Goal: Transaction & Acquisition: Purchase product/service

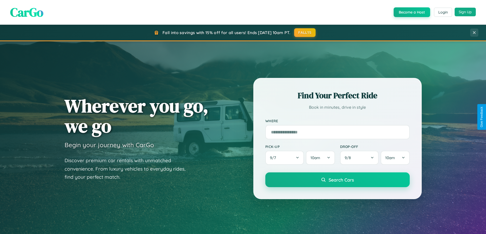
click at [465, 12] on button "Sign Up" at bounding box center [464, 12] width 21 height 9
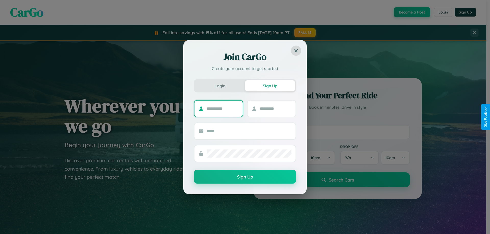
click at [222, 109] on input "text" at bounding box center [223, 109] width 32 height 8
type input "******"
click at [275, 109] on input "text" at bounding box center [276, 109] width 32 height 8
type input "****"
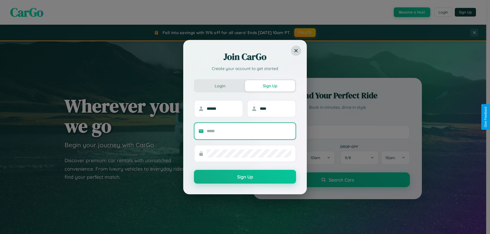
click at [249, 131] on input "text" at bounding box center [249, 131] width 85 height 8
type input "**********"
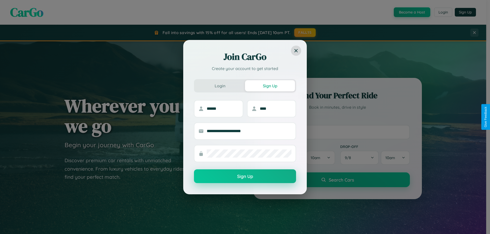
click at [245, 177] on button "Sign Up" at bounding box center [245, 177] width 102 height 14
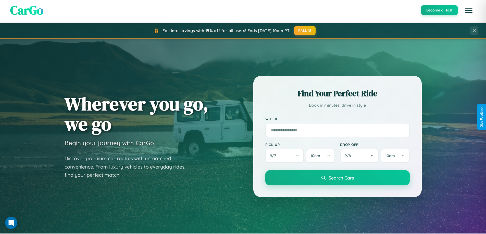
scroll to position [220, 0]
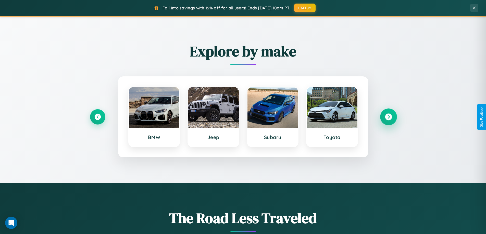
click at [388, 117] on icon at bounding box center [388, 117] width 7 height 7
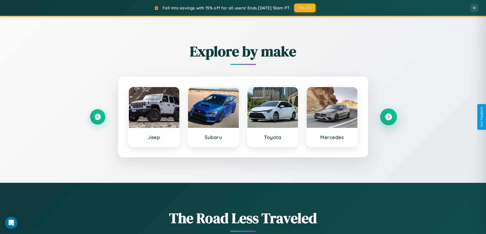
click at [388, 117] on icon at bounding box center [388, 117] width 7 height 7
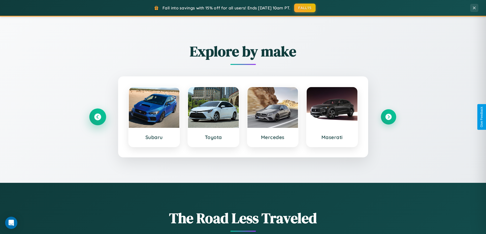
click at [97, 117] on icon at bounding box center [97, 117] width 7 height 7
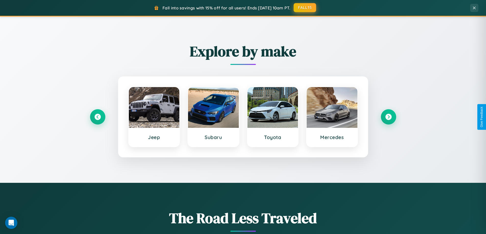
click at [305, 8] on button "FALL15" at bounding box center [304, 7] width 22 height 9
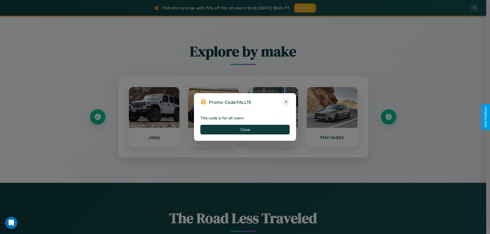
click at [286, 102] on icon at bounding box center [285, 101] width 5 height 5
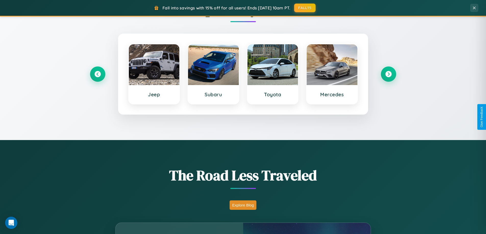
scroll to position [351, 0]
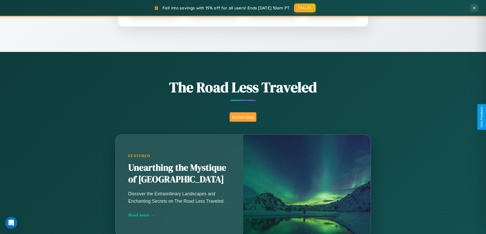
click at [243, 117] on button "Explore Blog" at bounding box center [242, 116] width 27 height 9
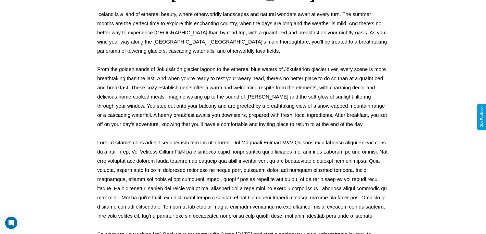
scroll to position [165, 0]
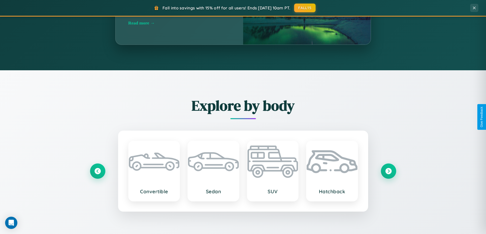
scroll to position [597, 0]
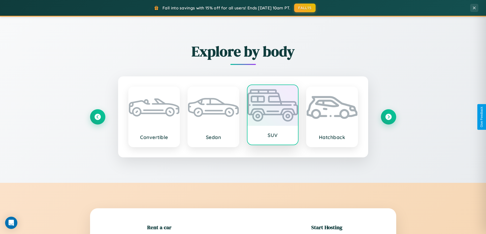
click at [272, 116] on div at bounding box center [272, 105] width 51 height 41
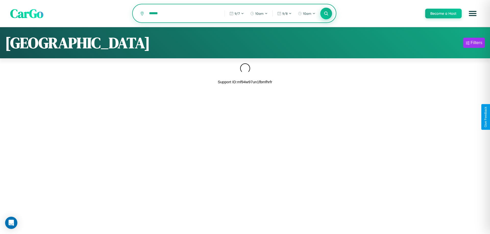
type input "******"
click at [326, 14] on icon at bounding box center [325, 13] width 5 height 5
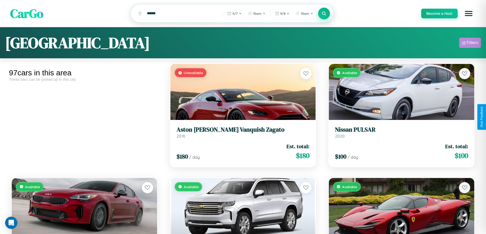
click at [470, 44] on div "Filters" at bounding box center [472, 42] width 12 height 5
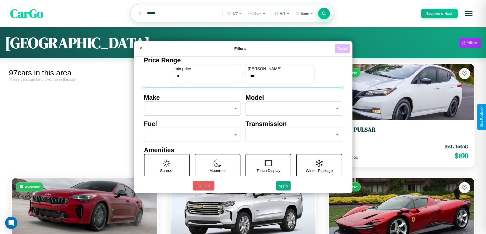
click at [343, 48] on button "Reset" at bounding box center [342, 48] width 15 height 9
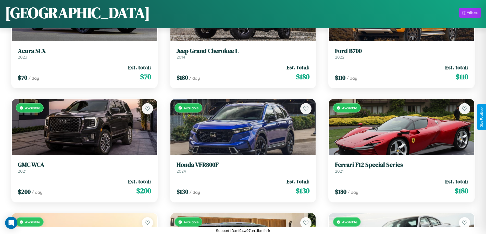
scroll to position [2241, 0]
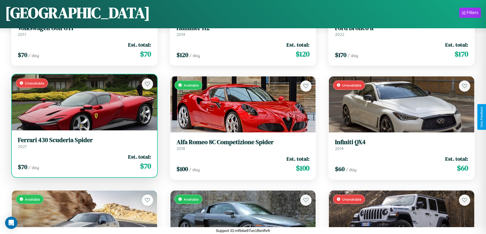
click at [84, 145] on link "Ferrari 430 Scuderia Spider 2021" at bounding box center [84, 143] width 133 height 12
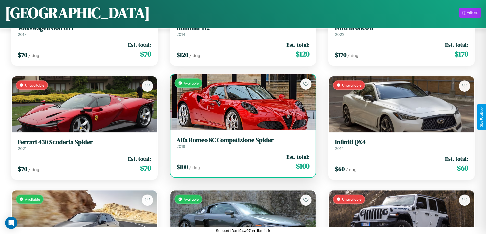
scroll to position [1099, 0]
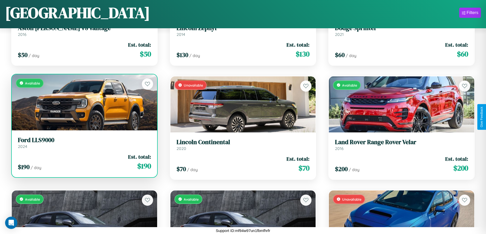
click at [84, 164] on div "$ 190 / day Est. total: $ 190" at bounding box center [84, 162] width 133 height 18
click at [84, 162] on div "$ 190 / day Est. total: $ 190" at bounding box center [84, 162] width 133 height 18
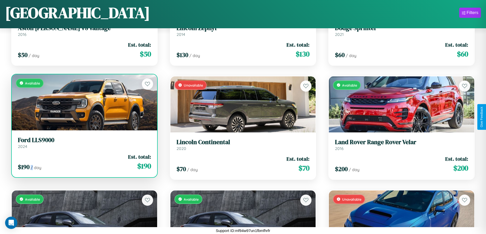
click at [84, 162] on div "$ 190 / day Est. total: $ 190" at bounding box center [84, 162] width 133 height 18
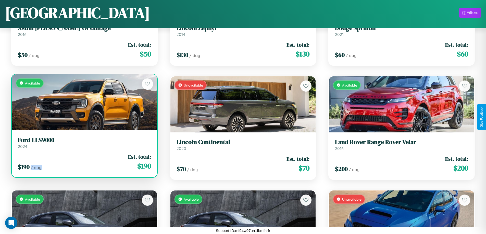
click at [84, 162] on div "$ 190 / day Est. total: $ 190" at bounding box center [84, 162] width 133 height 18
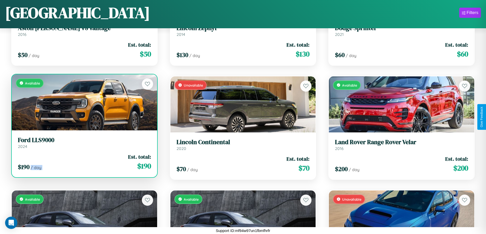
click at [84, 162] on div "$ 190 / day Est. total: $ 190" at bounding box center [84, 162] width 133 height 18
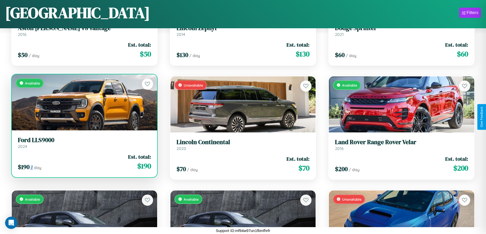
click at [84, 162] on div "$ 190 / day Est. total: $ 190" at bounding box center [84, 162] width 133 height 18
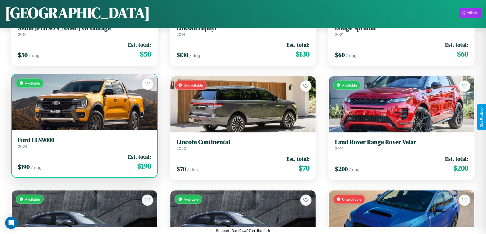
click at [84, 143] on h3 "Ford LLS9000" at bounding box center [84, 140] width 133 height 7
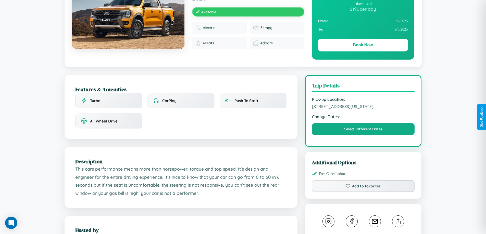
scroll to position [132, 0]
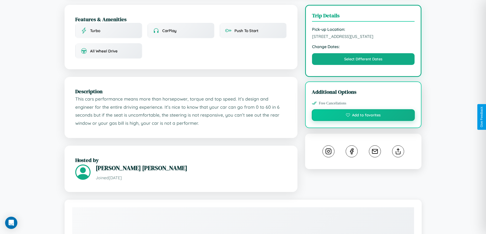
click at [363, 116] on button "Add to favorites" at bounding box center [363, 115] width 103 height 12
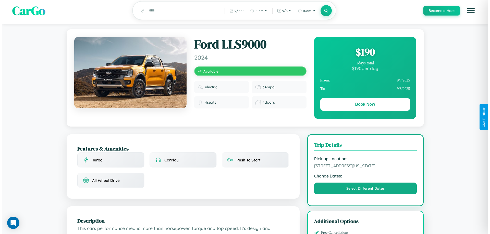
scroll to position [0, 0]
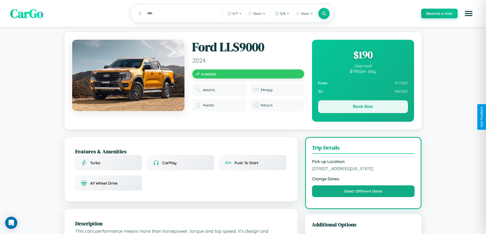
click at [363, 108] on button "Book Now" at bounding box center [363, 106] width 90 height 13
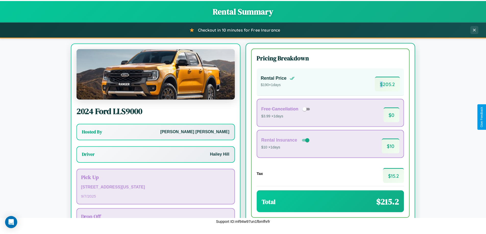
scroll to position [24, 0]
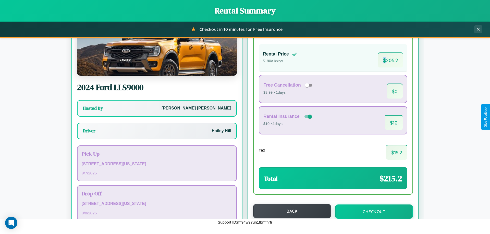
click at [289, 211] on button "Back" at bounding box center [292, 211] width 78 height 14
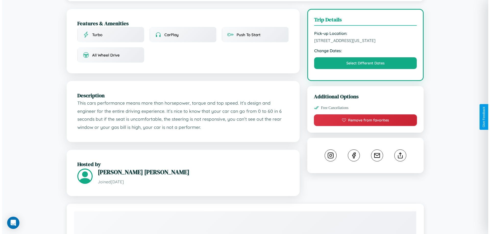
scroll to position [132, 0]
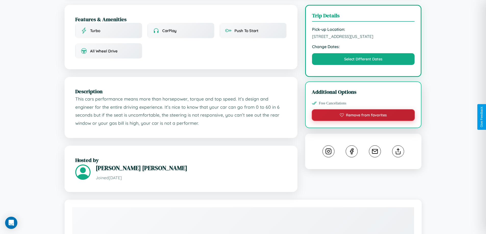
click at [363, 116] on button "Remove from favorites" at bounding box center [363, 115] width 103 height 12
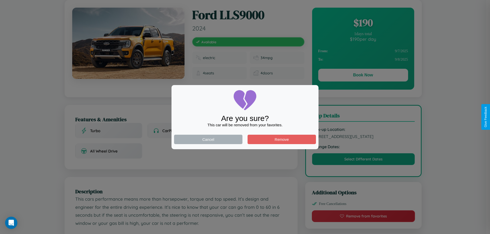
scroll to position [0, 0]
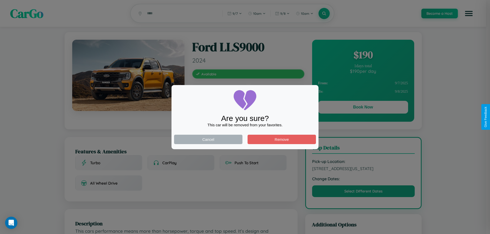
click at [363, 108] on div at bounding box center [245, 117] width 490 height 234
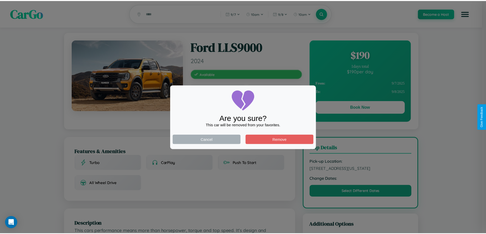
scroll to position [132, 0]
